Goal: Information Seeking & Learning: Learn about a topic

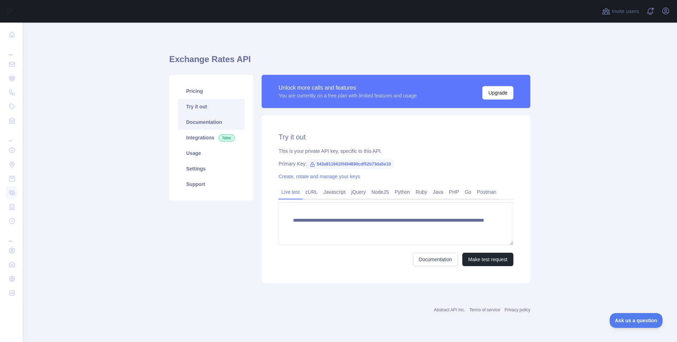
click at [214, 126] on link "Documentation" at bounding box center [211, 122] width 67 height 16
click at [454, 195] on link "PHP" at bounding box center [454, 191] width 16 height 11
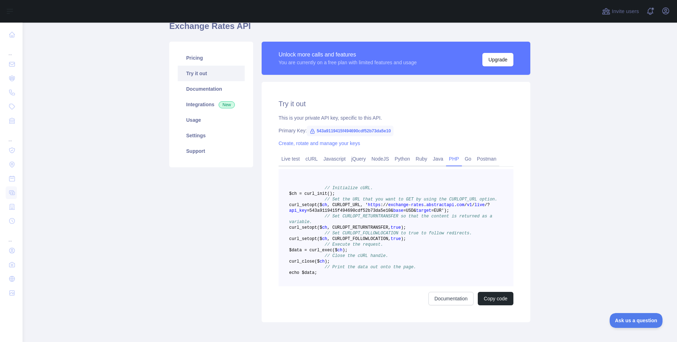
scroll to position [42, 0]
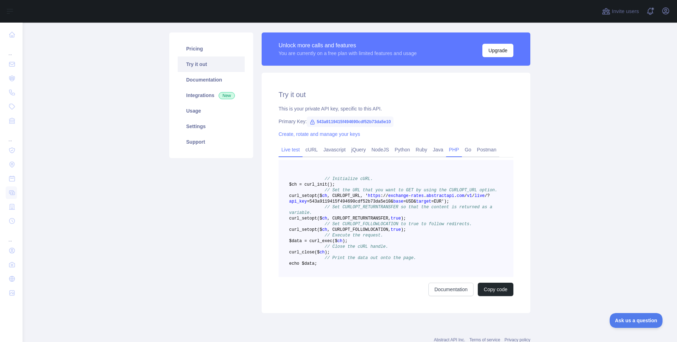
click at [291, 146] on link "Live test" at bounding box center [291, 149] width 24 height 11
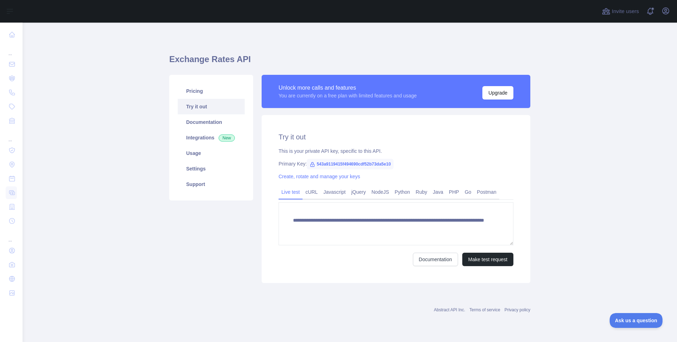
scroll to position [0, 0]
click at [493, 258] on button "Make test request" at bounding box center [487, 258] width 51 height 13
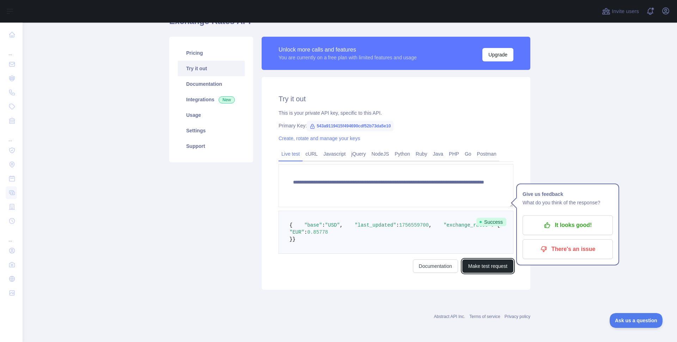
scroll to position [66, 0]
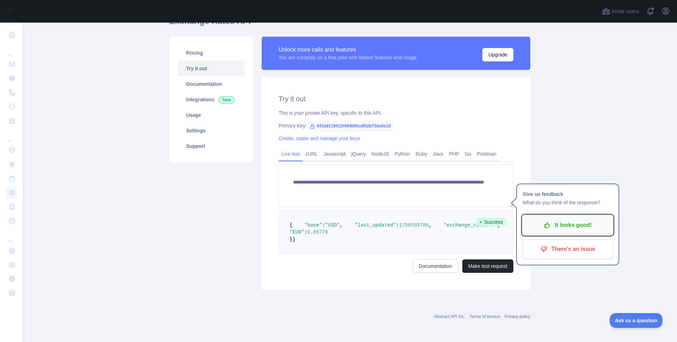
click at [588, 219] on p "It looks good!" at bounding box center [568, 225] width 80 height 12
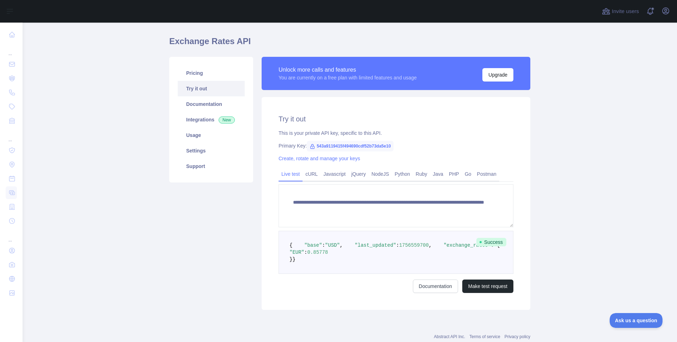
scroll to position [0, 0]
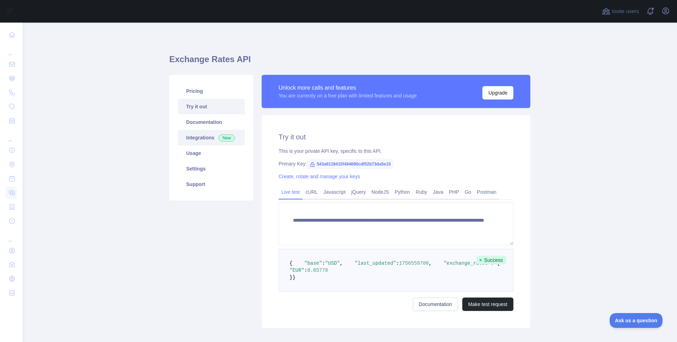
click at [202, 136] on link "Integrations New" at bounding box center [211, 138] width 67 height 16
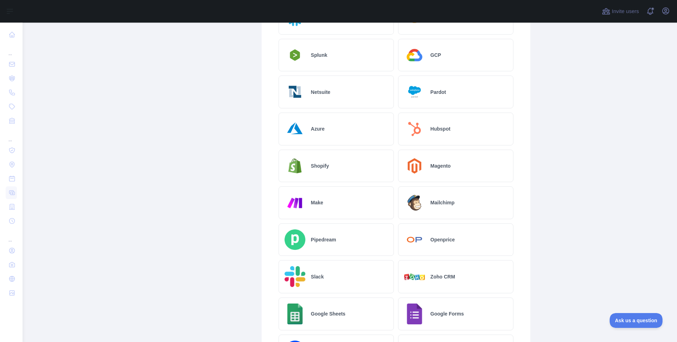
scroll to position [242, 0]
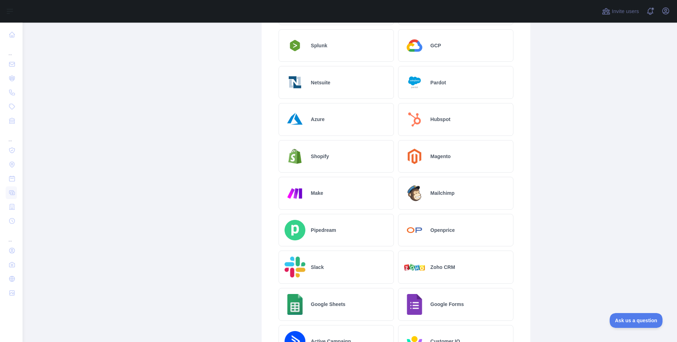
click at [430, 158] on h2 "Magento" at bounding box center [440, 156] width 20 height 7
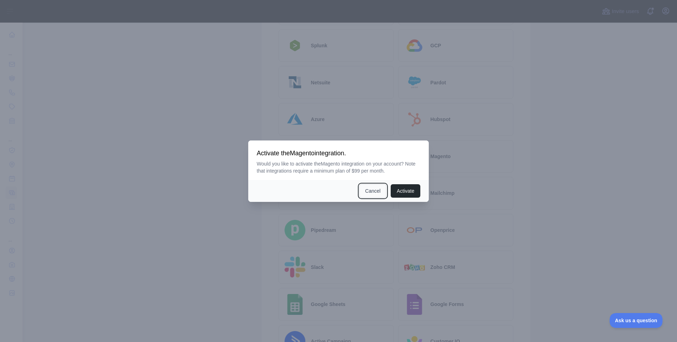
click at [369, 194] on button "Cancel" at bounding box center [373, 190] width 28 height 13
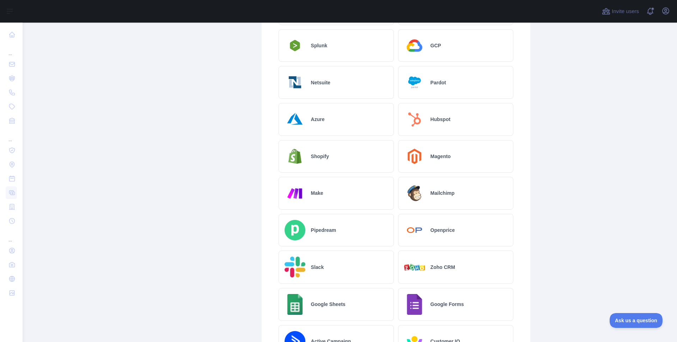
click at [433, 158] on h2 "Magento" at bounding box center [440, 156] width 20 height 7
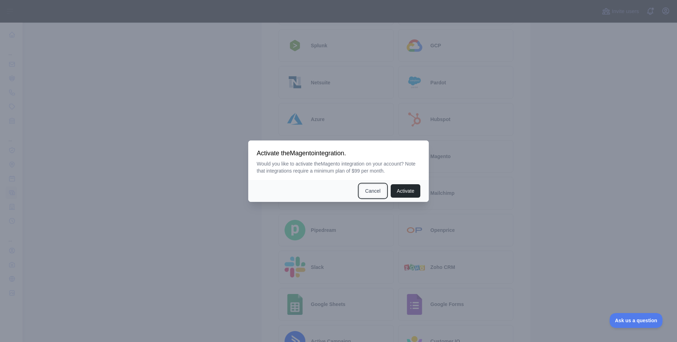
click at [365, 189] on button "Cancel" at bounding box center [373, 190] width 28 height 13
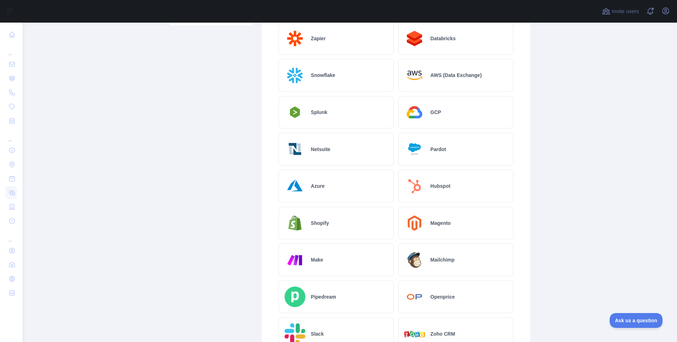
scroll to position [115, 0]
